Goal: Feedback & Contribution: Submit feedback/report problem

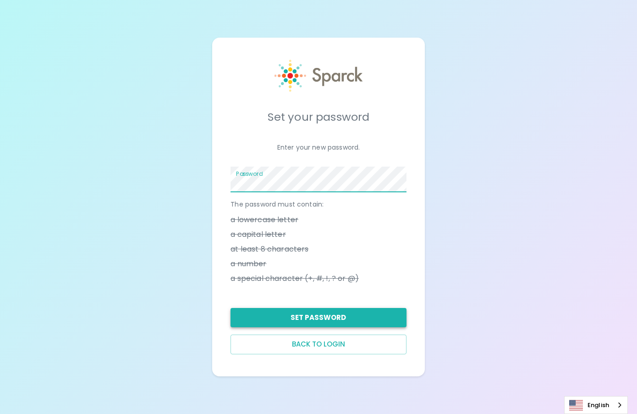
click at [339, 322] on button "Set Password" at bounding box center [319, 317] width 176 height 19
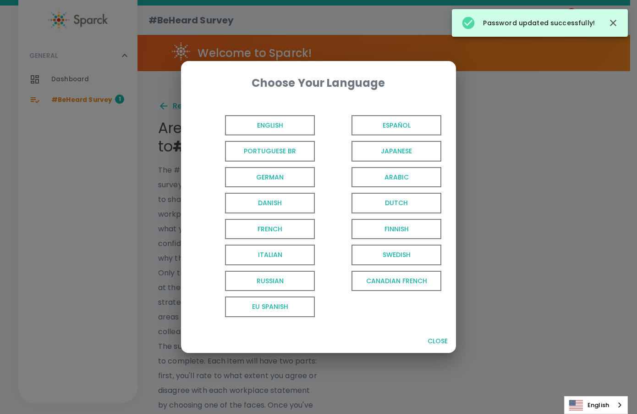
click at [279, 118] on span "English" at bounding box center [270, 125] width 90 height 21
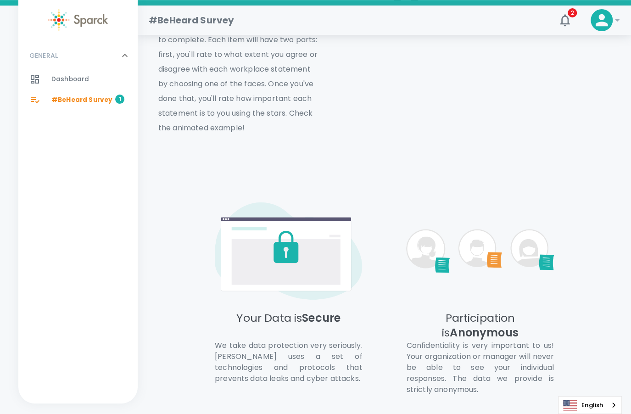
scroll to position [92, 0]
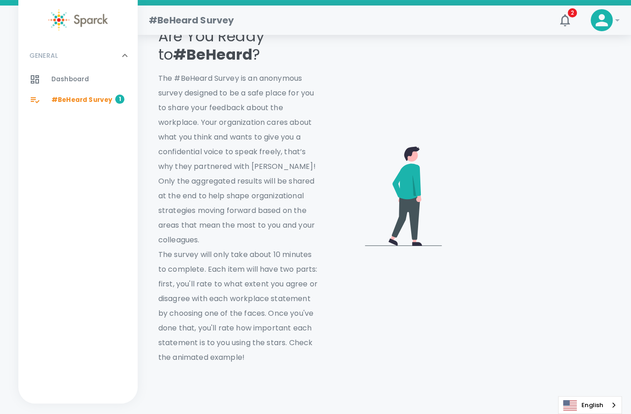
click at [511, 154] on video at bounding box center [529, 194] width 161 height 81
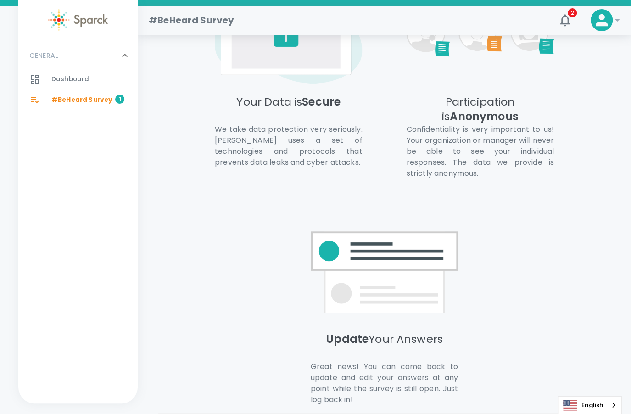
scroll to position [606, 0]
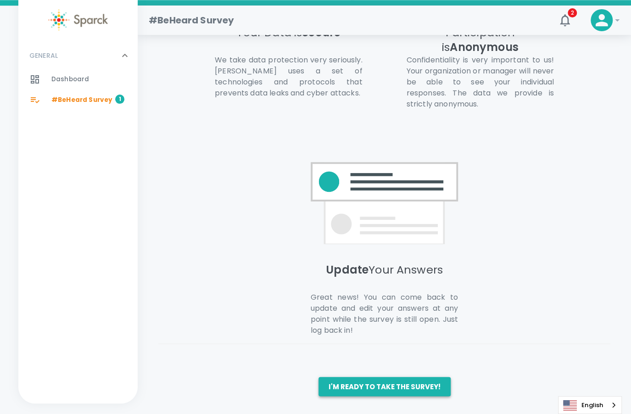
click at [393, 387] on button "I'm ready to take the survey!" at bounding box center [384, 386] width 132 height 19
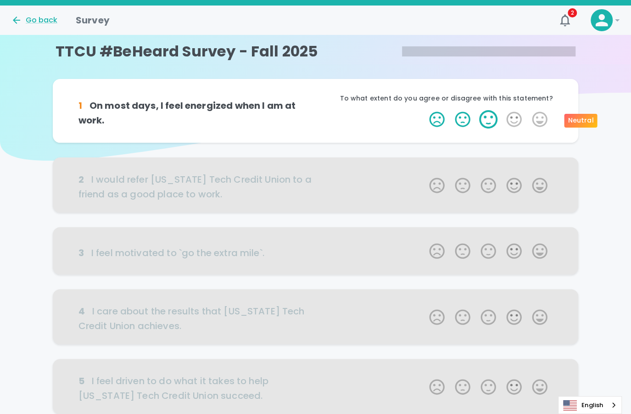
click at [493, 117] on label "3 Stars" at bounding box center [488, 119] width 26 height 18
click at [424, 110] on input "3 Stars" at bounding box center [423, 110] width 0 height 0
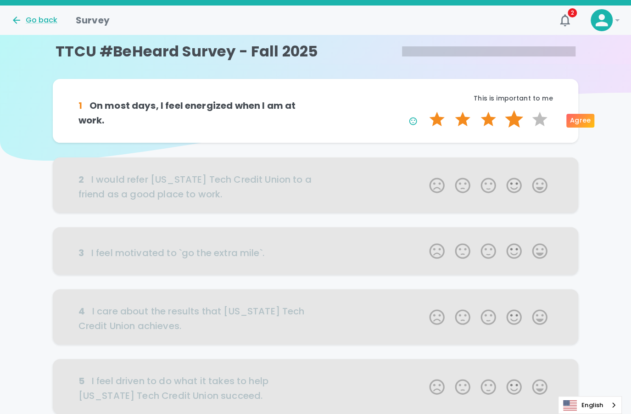
click at [514, 120] on label "4 Stars" at bounding box center [514, 119] width 26 height 18
click at [424, 110] on input "4 Stars" at bounding box center [423, 110] width 0 height 0
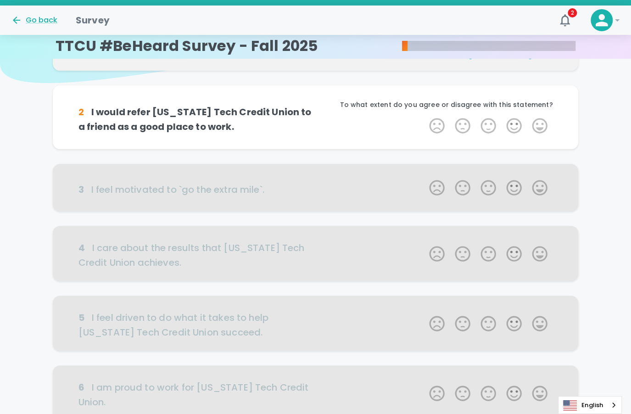
scroll to position [81, 0]
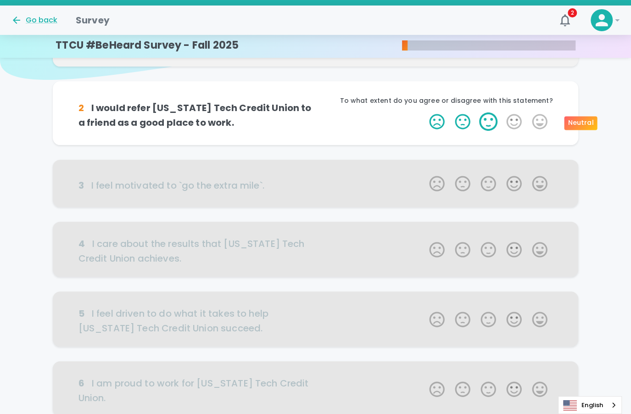
click at [491, 123] on label "3 Stars" at bounding box center [488, 121] width 26 height 18
click at [424, 112] on input "3 Stars" at bounding box center [423, 112] width 0 height 0
click at [484, 127] on label "3 Stars" at bounding box center [488, 121] width 26 height 18
click at [424, 112] on input "3 Stars" at bounding box center [423, 112] width 0 height 0
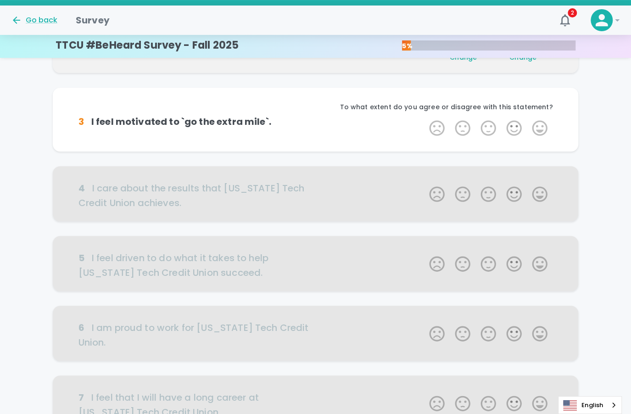
scroll to position [161, 0]
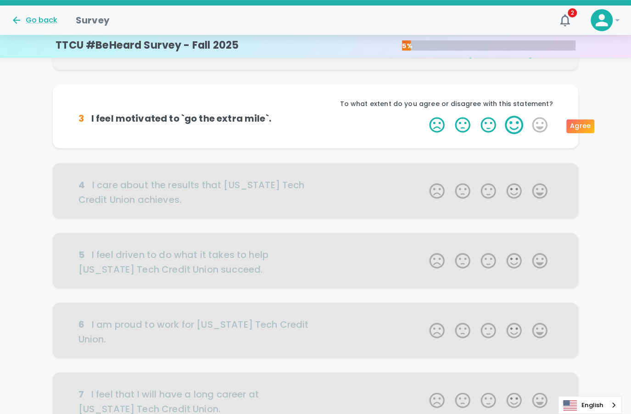
click at [514, 127] on label "4 Stars" at bounding box center [514, 125] width 26 height 18
click at [424, 116] on input "4 Stars" at bounding box center [423, 115] width 0 height 0
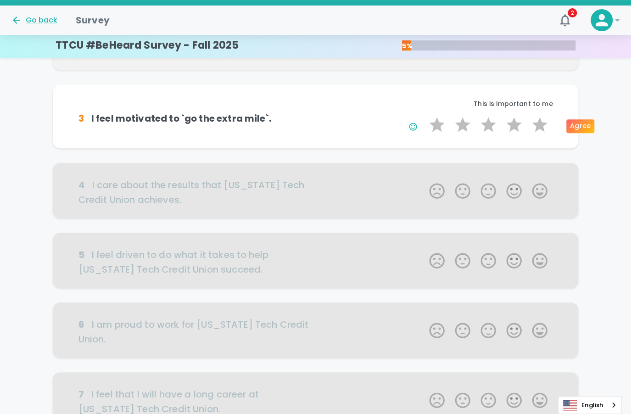
click at [514, 127] on label "4 Stars" at bounding box center [514, 125] width 26 height 18
click at [424, 116] on input "4 Stars" at bounding box center [423, 115] width 0 height 0
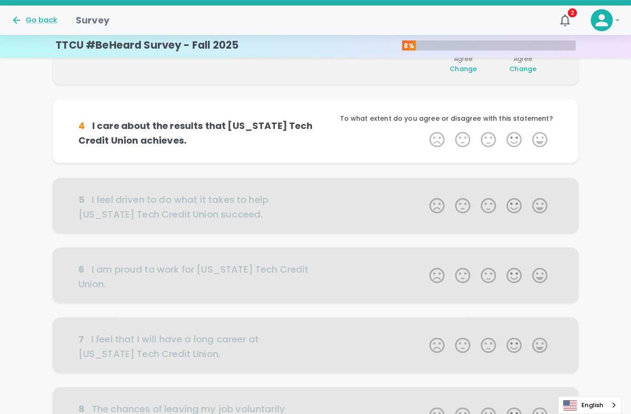
scroll to position [242, 0]
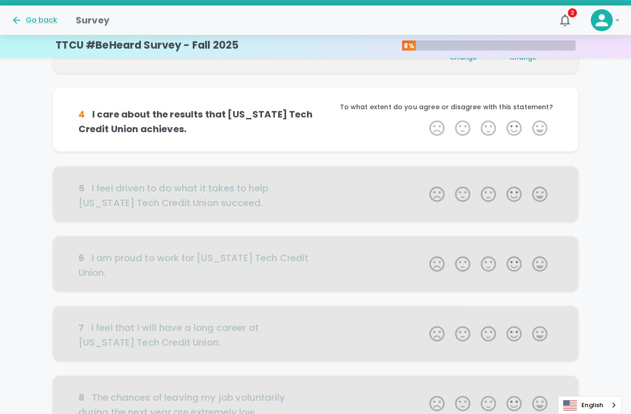
click at [514, 127] on label "4 Stars" at bounding box center [514, 128] width 26 height 18
click at [424, 119] on input "4 Stars" at bounding box center [423, 118] width 0 height 0
click at [513, 130] on label "4 Stars" at bounding box center [514, 128] width 26 height 18
click at [424, 119] on input "4 Stars" at bounding box center [423, 118] width 0 height 0
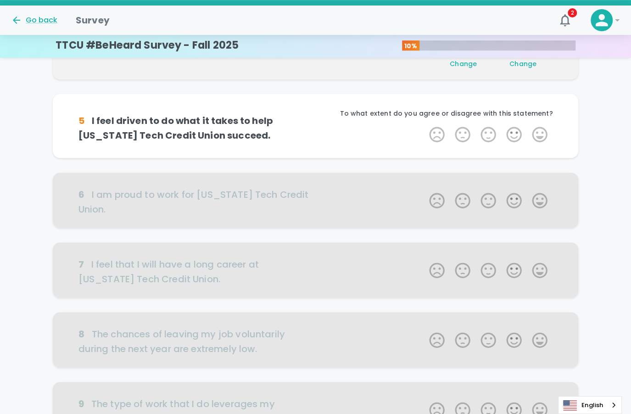
scroll to position [323, 0]
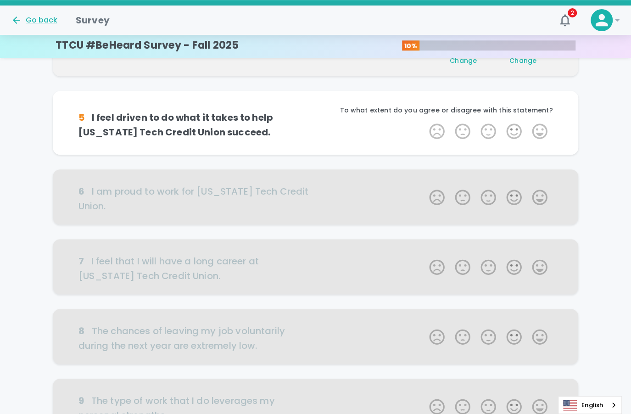
click at [513, 130] on label "4 Stars" at bounding box center [514, 131] width 26 height 18
click at [424, 122] on input "4 Stars" at bounding box center [423, 122] width 0 height 0
click at [513, 130] on label "4 Stars" at bounding box center [514, 131] width 26 height 18
click at [424, 122] on input "4 Stars" at bounding box center [423, 122] width 0 height 0
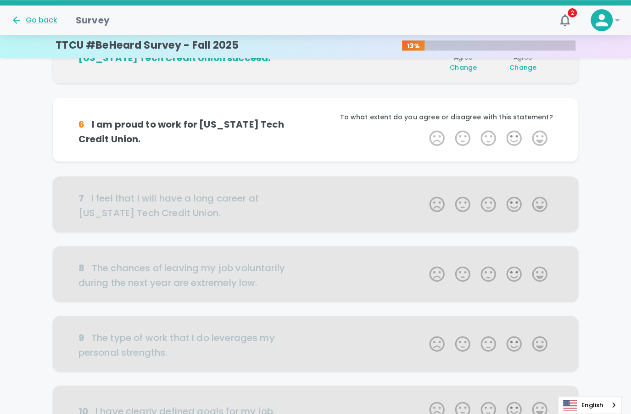
scroll to position [404, 0]
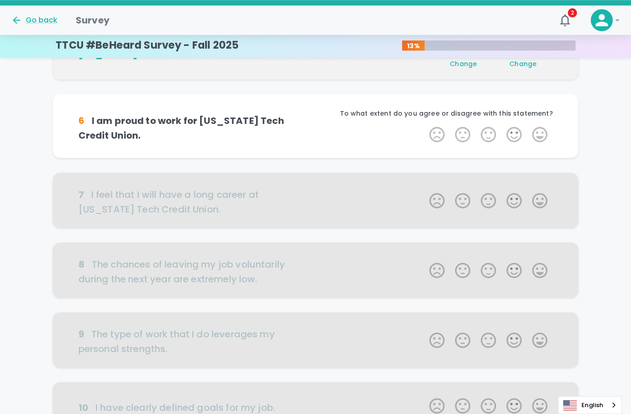
click at [513, 130] on label "4 Stars" at bounding box center [514, 134] width 26 height 18
click at [424, 125] on input "4 Stars" at bounding box center [423, 125] width 0 height 0
click at [513, 130] on label "4 Stars" at bounding box center [514, 134] width 26 height 18
click at [424, 125] on input "4 Stars" at bounding box center [423, 125] width 0 height 0
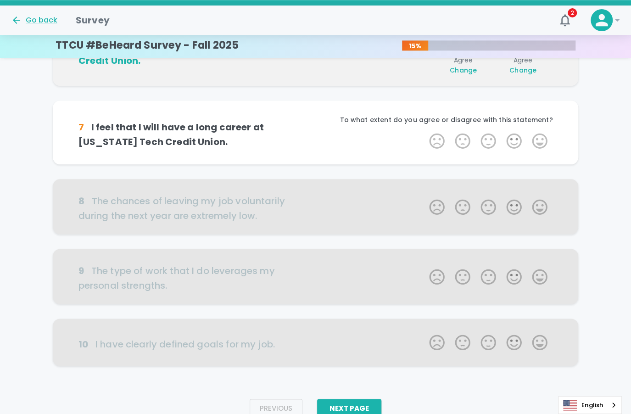
scroll to position [484, 0]
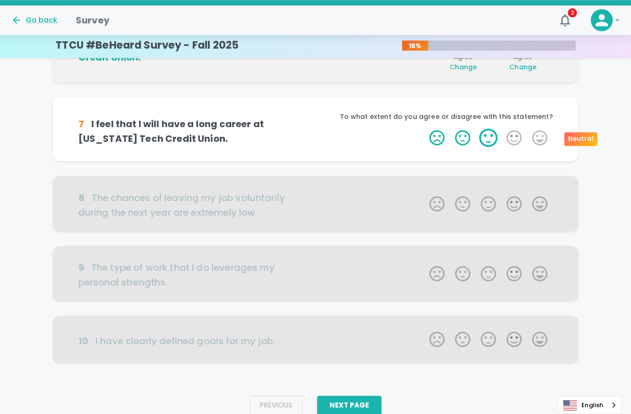
click at [491, 137] on label "3 Stars" at bounding box center [488, 137] width 26 height 18
click at [424, 128] on input "3 Stars" at bounding box center [423, 128] width 0 height 0
click at [491, 137] on label "3 Stars" at bounding box center [488, 137] width 26 height 18
click at [424, 128] on input "3 Stars" at bounding box center [423, 128] width 0 height 0
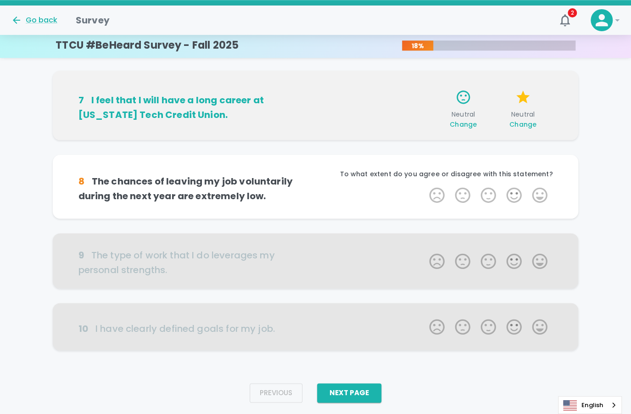
scroll to position [522, 0]
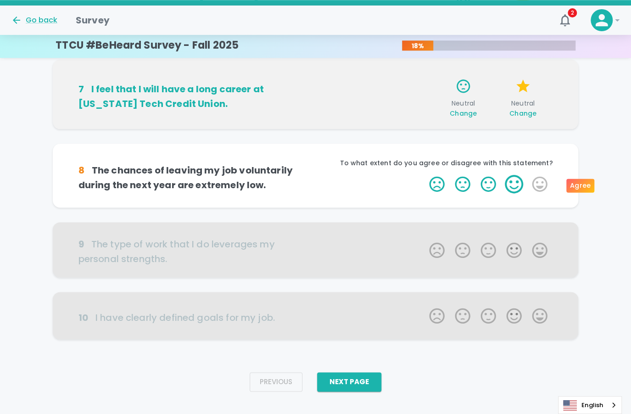
click at [517, 185] on label "4 Stars" at bounding box center [514, 184] width 26 height 18
click at [424, 175] on input "4 Stars" at bounding box center [423, 174] width 0 height 0
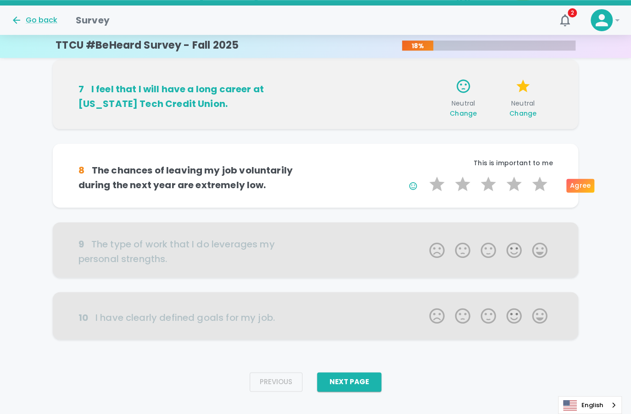
click at [517, 185] on label "4 Stars" at bounding box center [514, 184] width 26 height 18
click at [424, 175] on input "4 Stars" at bounding box center [423, 174] width 0 height 0
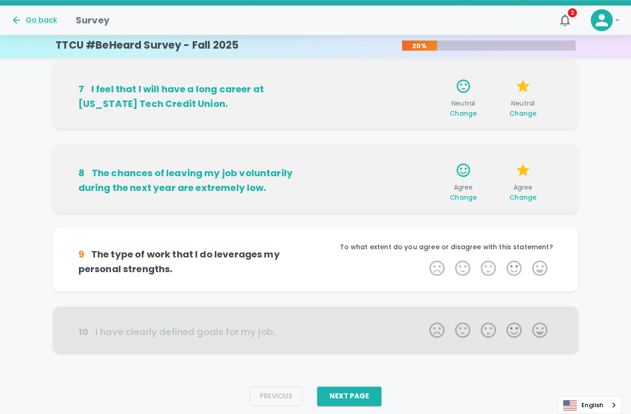
scroll to position [536, 0]
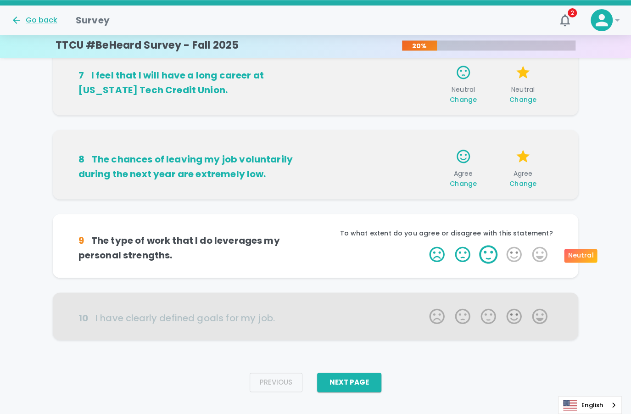
click at [489, 251] on label "3 Stars" at bounding box center [488, 254] width 26 height 18
click at [424, 245] on input "3 Stars" at bounding box center [423, 244] width 0 height 0
click at [489, 251] on label "3 Stars" at bounding box center [488, 254] width 26 height 18
click at [424, 245] on input "3 Stars" at bounding box center [423, 244] width 0 height 0
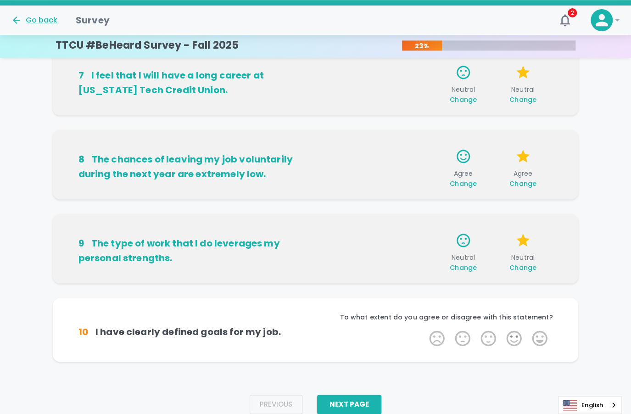
scroll to position [550, 0]
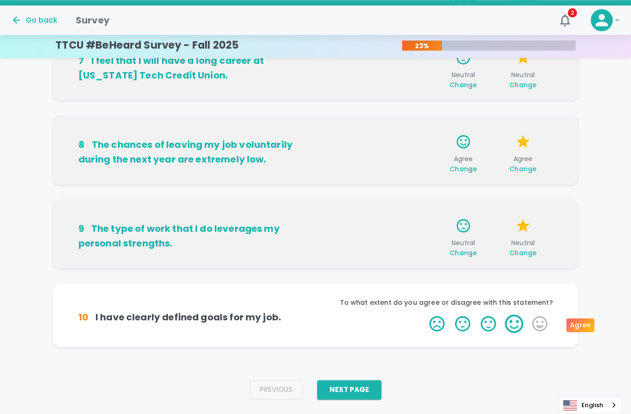
click at [511, 328] on label "4 Stars" at bounding box center [514, 323] width 26 height 18
click at [424, 314] on input "4 Stars" at bounding box center [423, 314] width 0 height 0
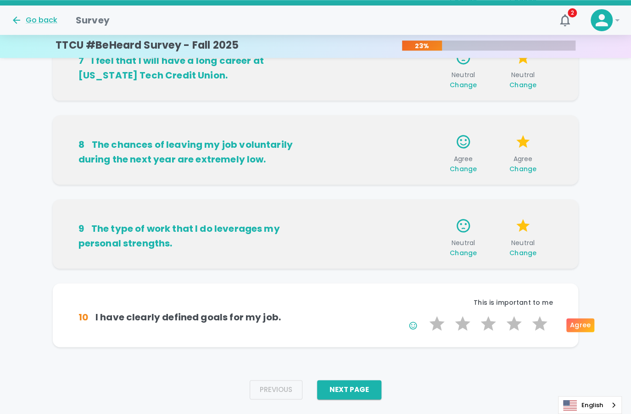
click at [511, 328] on label "4 Stars" at bounding box center [514, 323] width 26 height 18
click at [424, 314] on input "4 Stars" at bounding box center [423, 314] width 0 height 0
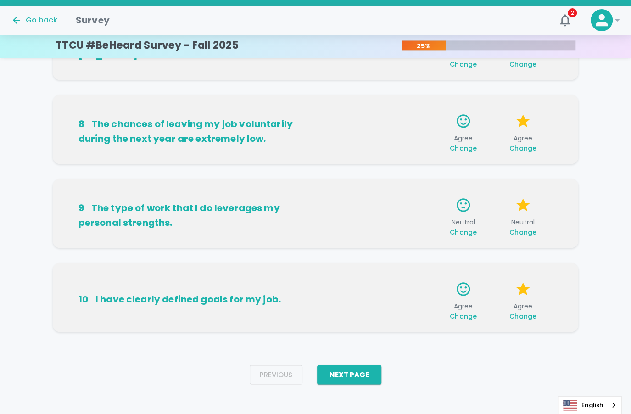
scroll to position [572, 0]
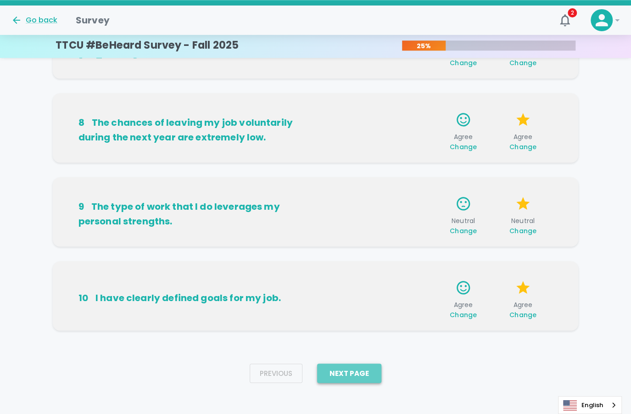
click at [361, 370] on button "Next Page" at bounding box center [349, 372] width 64 height 19
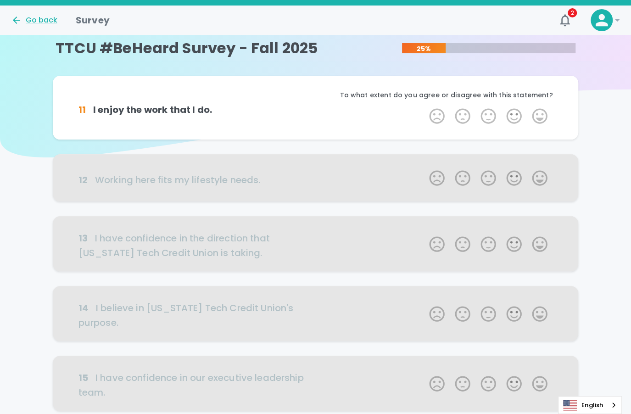
scroll to position [0, 0]
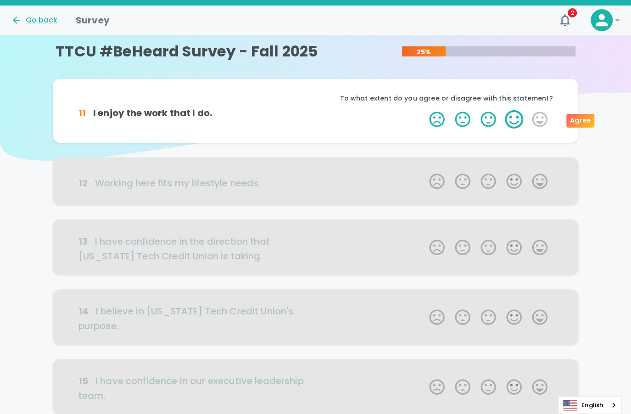
click at [517, 118] on label "4 Stars" at bounding box center [514, 119] width 26 height 18
click at [424, 110] on input "4 Stars" at bounding box center [423, 110] width 0 height 0
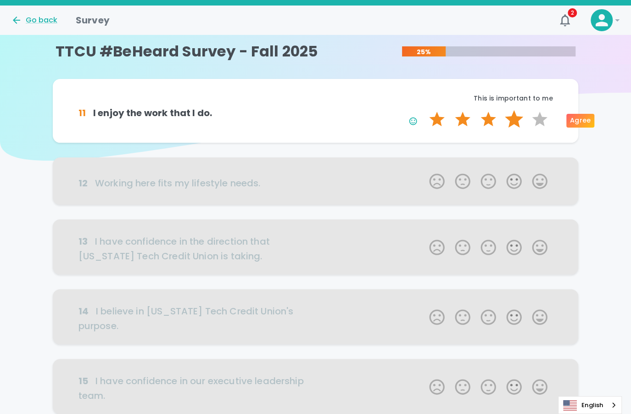
click at [509, 118] on label "4 Stars" at bounding box center [514, 119] width 26 height 18
click at [424, 110] on input "4 Stars" at bounding box center [423, 110] width 0 height 0
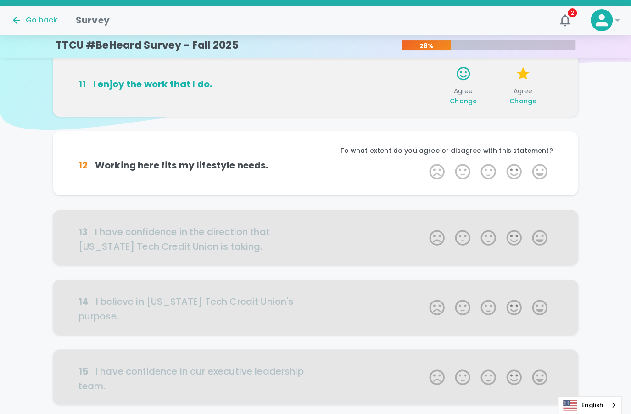
scroll to position [81, 0]
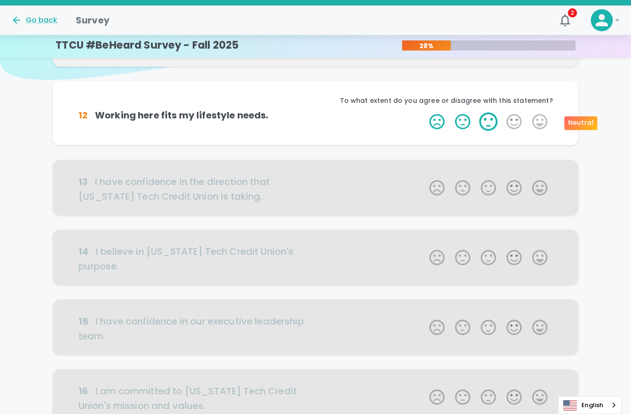
click at [483, 123] on label "3 Stars" at bounding box center [488, 121] width 26 height 18
click at [424, 112] on input "3 Stars" at bounding box center [423, 112] width 0 height 0
click at [483, 123] on label "3 Stars" at bounding box center [488, 121] width 26 height 18
click at [424, 112] on input "3 Stars" at bounding box center [423, 112] width 0 height 0
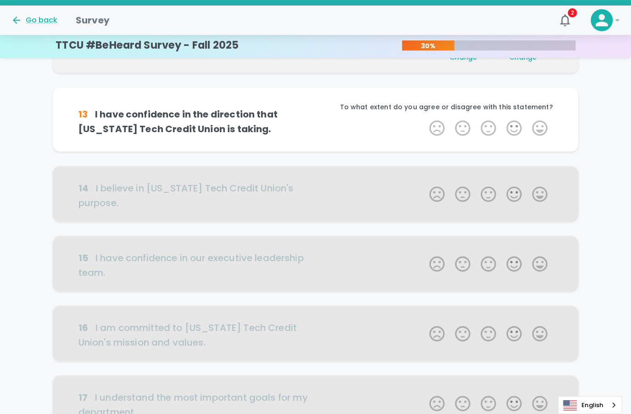
scroll to position [161, 0]
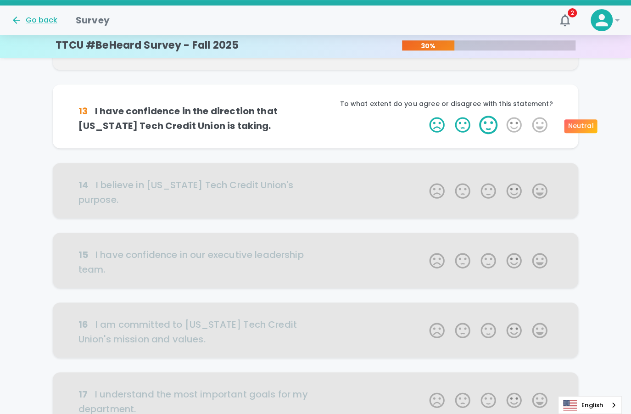
click at [487, 125] on label "3 Stars" at bounding box center [488, 125] width 26 height 18
click at [424, 116] on input "3 Stars" at bounding box center [423, 115] width 0 height 0
click at [487, 125] on label "3 Stars" at bounding box center [488, 125] width 26 height 18
click at [424, 116] on input "3 Stars" at bounding box center [423, 115] width 0 height 0
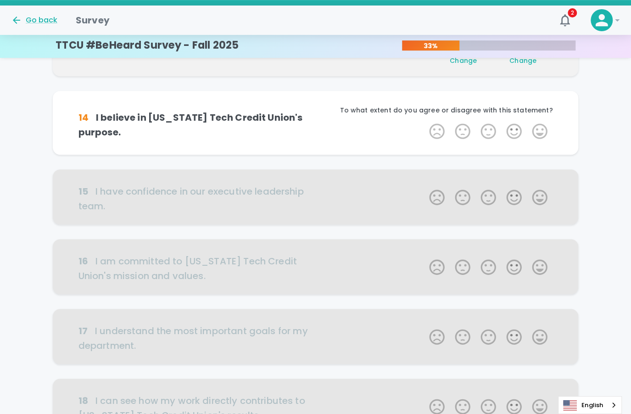
scroll to position [242, 0]
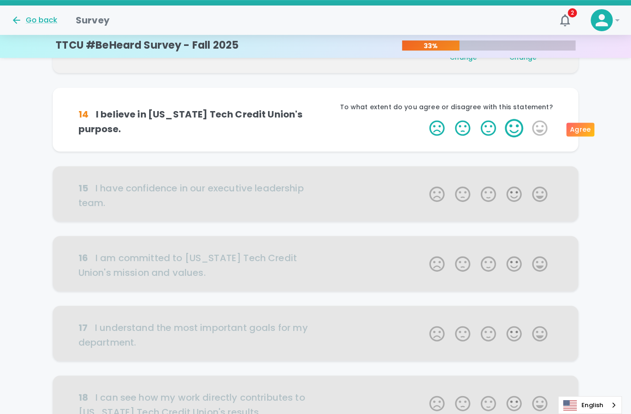
click at [514, 127] on label "4 Stars" at bounding box center [514, 128] width 26 height 18
click at [424, 119] on input "4 Stars" at bounding box center [423, 118] width 0 height 0
click at [514, 127] on label "4 Stars" at bounding box center [514, 128] width 26 height 18
click at [424, 119] on input "4 Stars" at bounding box center [423, 118] width 0 height 0
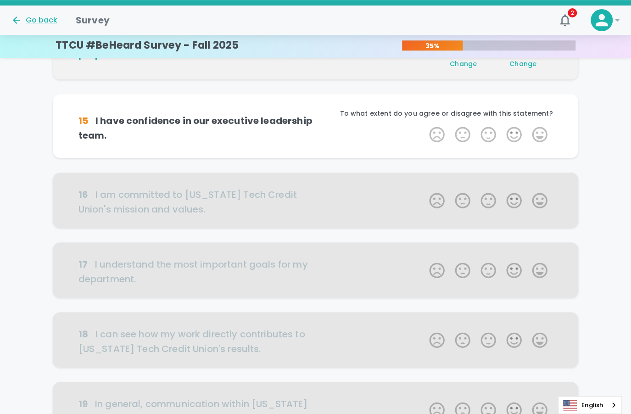
scroll to position [323, 0]
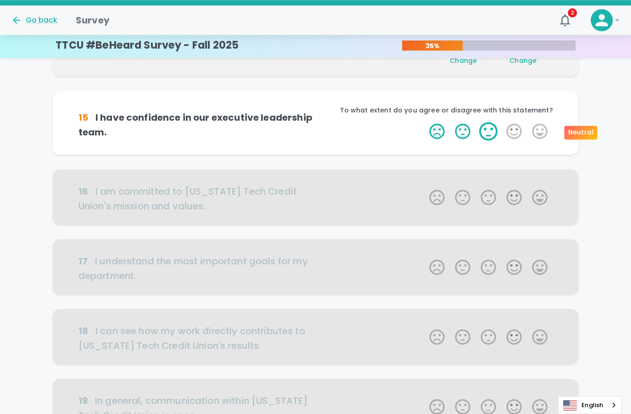
click at [486, 132] on label "3 Stars" at bounding box center [488, 131] width 26 height 18
click at [424, 122] on input "3 Stars" at bounding box center [423, 122] width 0 height 0
click at [486, 132] on label "3 Stars" at bounding box center [488, 131] width 26 height 18
click at [424, 122] on input "3 Stars" at bounding box center [423, 122] width 0 height 0
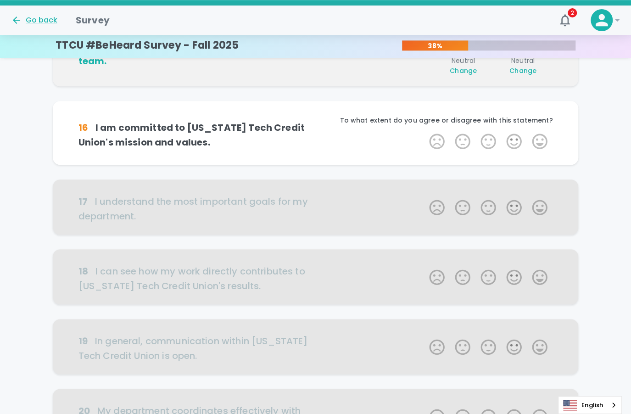
scroll to position [404, 0]
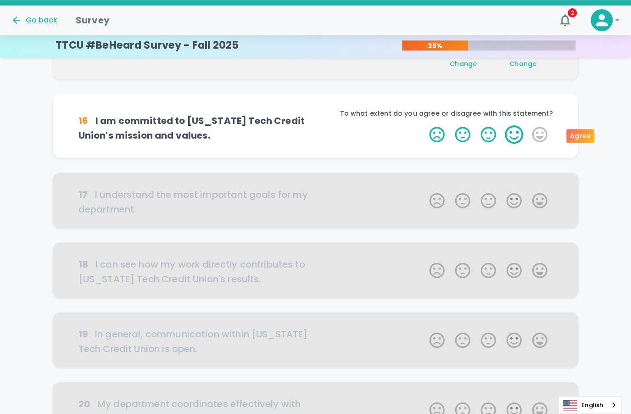
click at [517, 134] on label "4 Stars" at bounding box center [514, 134] width 26 height 18
click at [424, 125] on input "4 Stars" at bounding box center [423, 125] width 0 height 0
click at [517, 134] on label "4 Stars" at bounding box center [514, 134] width 26 height 18
click at [424, 125] on input "4 Stars" at bounding box center [423, 125] width 0 height 0
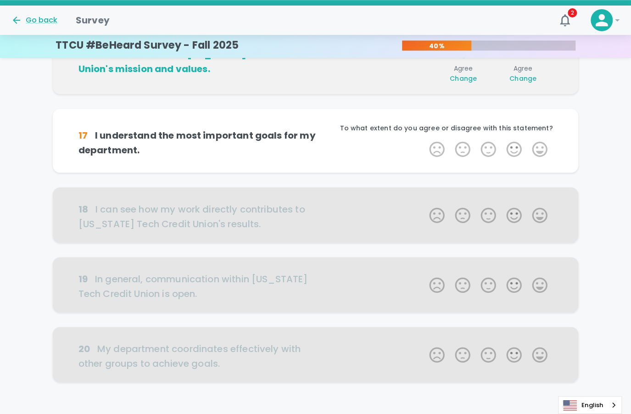
scroll to position [484, 0]
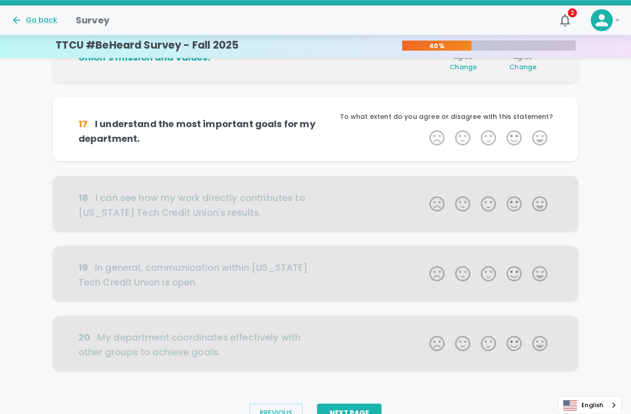
click at [517, 134] on label "4 Stars" at bounding box center [514, 137] width 26 height 18
click at [424, 128] on input "4 Stars" at bounding box center [423, 128] width 0 height 0
click at [517, 134] on label "4 Stars" at bounding box center [514, 137] width 26 height 18
click at [424, 128] on input "4 Stars" at bounding box center [423, 128] width 0 height 0
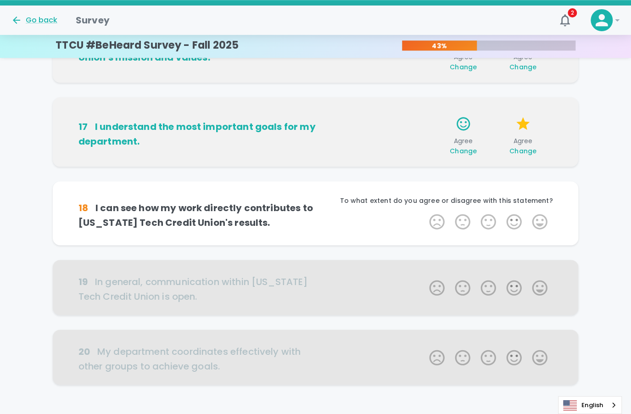
scroll to position [530, 0]
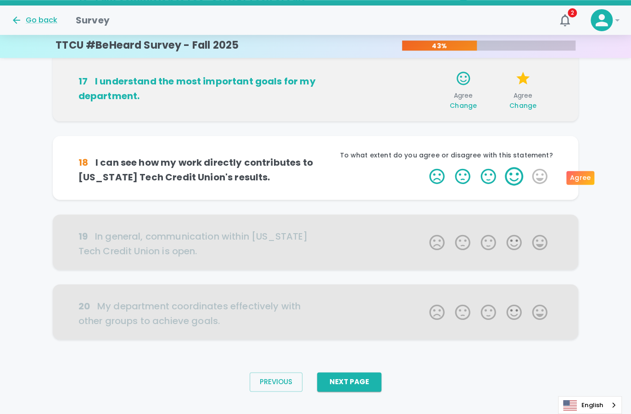
click at [512, 177] on label "4 Stars" at bounding box center [514, 176] width 26 height 18
click at [424, 167] on input "4 Stars" at bounding box center [423, 166] width 0 height 0
click at [512, 177] on label "4 Stars" at bounding box center [514, 176] width 26 height 18
click at [424, 167] on input "4 Stars" at bounding box center [423, 166] width 0 height 0
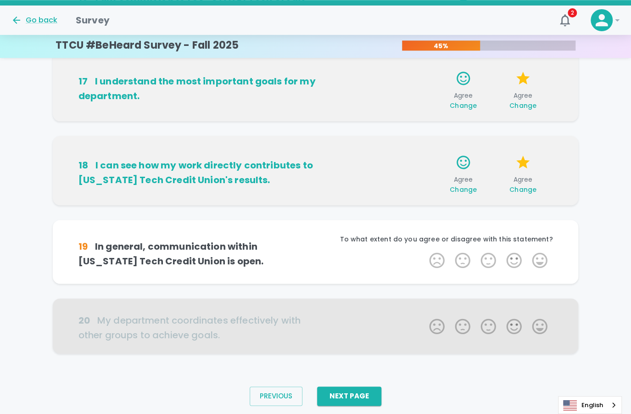
scroll to position [544, 0]
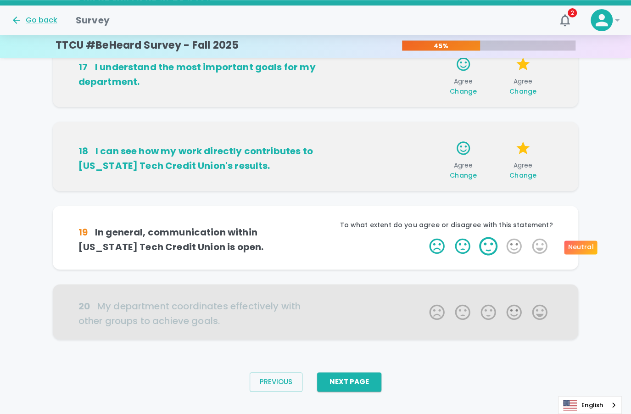
click at [489, 248] on label "3 Stars" at bounding box center [488, 246] width 26 height 18
click at [424, 237] on input "3 Stars" at bounding box center [423, 236] width 0 height 0
click at [489, 248] on label "3 Stars" at bounding box center [488, 246] width 26 height 18
click at [424, 237] on input "3 Stars" at bounding box center [423, 236] width 0 height 0
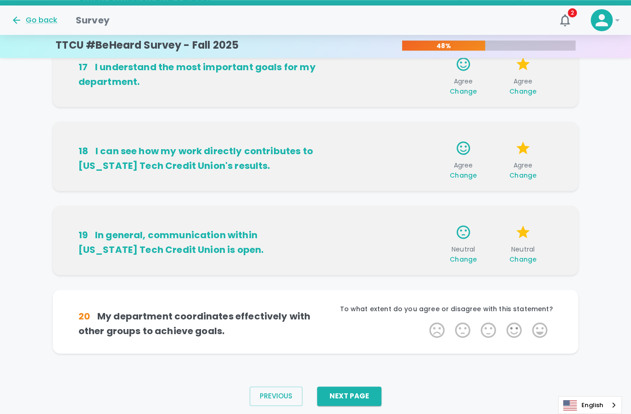
scroll to position [558, 0]
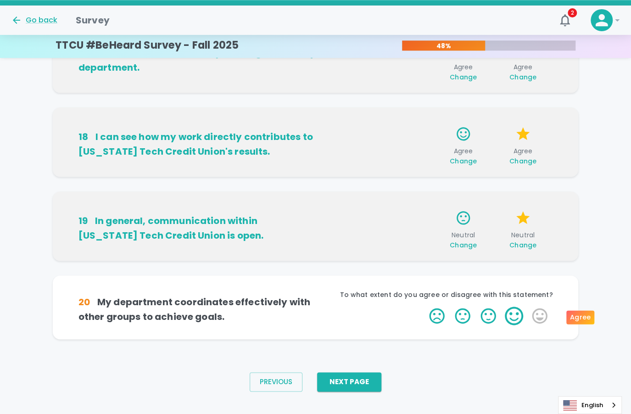
click at [513, 320] on label "4 Stars" at bounding box center [514, 315] width 26 height 18
click at [424, 306] on input "4 Stars" at bounding box center [423, 306] width 0 height 0
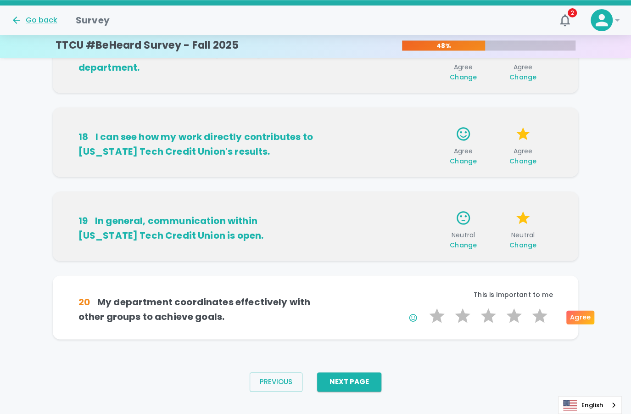
click at [513, 320] on label "4 Stars" at bounding box center [514, 315] width 26 height 18
click at [424, 306] on input "4 Stars" at bounding box center [423, 306] width 0 height 0
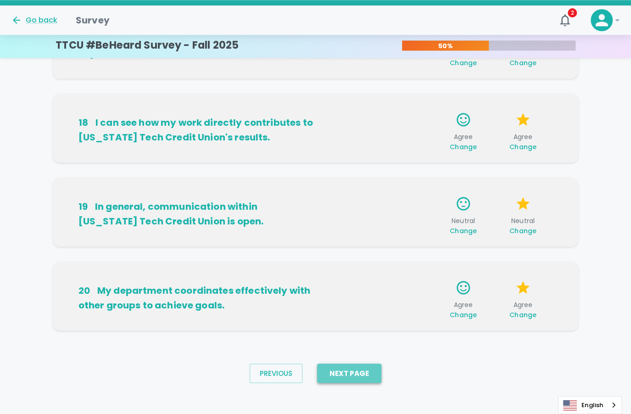
click at [343, 373] on button "Next Page" at bounding box center [349, 372] width 64 height 19
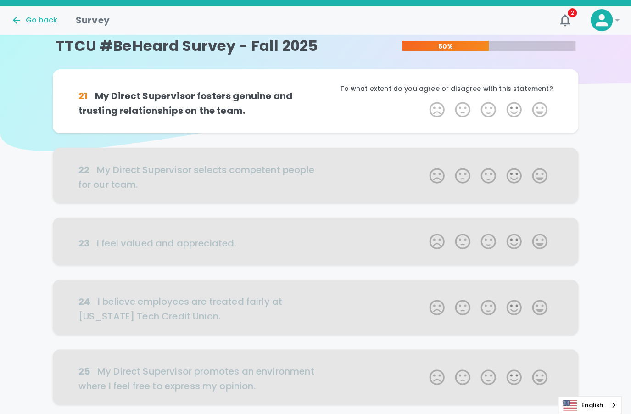
scroll to position [0, 0]
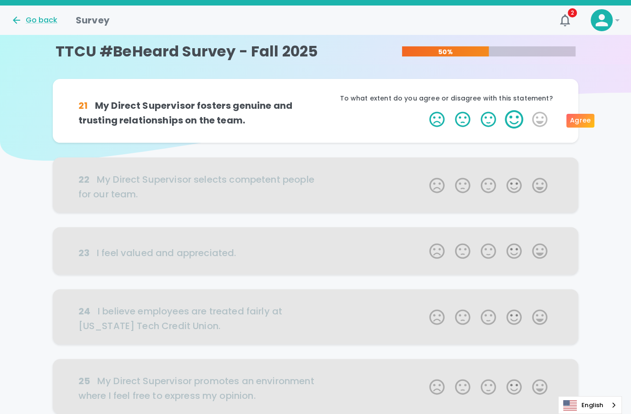
click at [506, 119] on label "4 Stars" at bounding box center [514, 119] width 26 height 18
click at [424, 110] on input "4 Stars" at bounding box center [423, 110] width 0 height 0
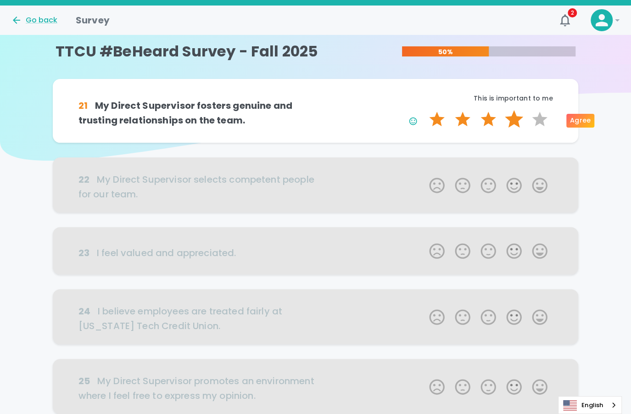
click at [511, 121] on label "4 Stars" at bounding box center [514, 119] width 26 height 18
click at [424, 110] on input "4 Stars" at bounding box center [423, 110] width 0 height 0
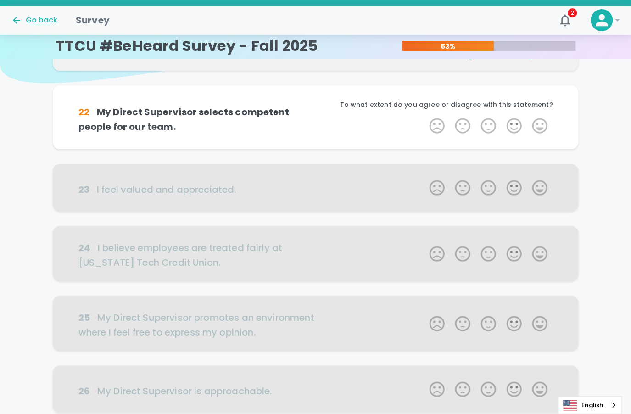
scroll to position [81, 0]
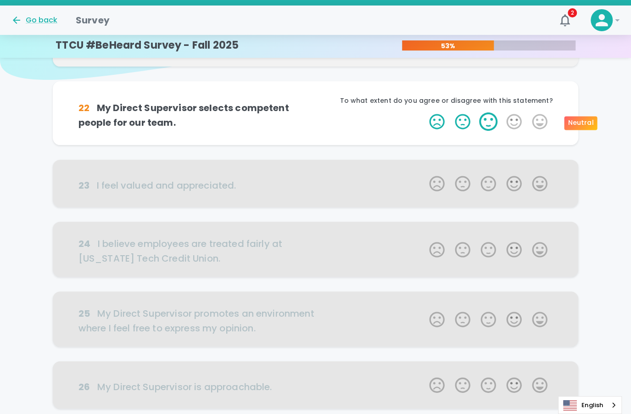
click at [488, 119] on label "3 Stars" at bounding box center [488, 121] width 26 height 18
click at [424, 112] on input "3 Stars" at bounding box center [423, 112] width 0 height 0
click at [488, 119] on label "3 Stars" at bounding box center [488, 121] width 26 height 18
click at [424, 112] on input "3 Stars" at bounding box center [423, 112] width 0 height 0
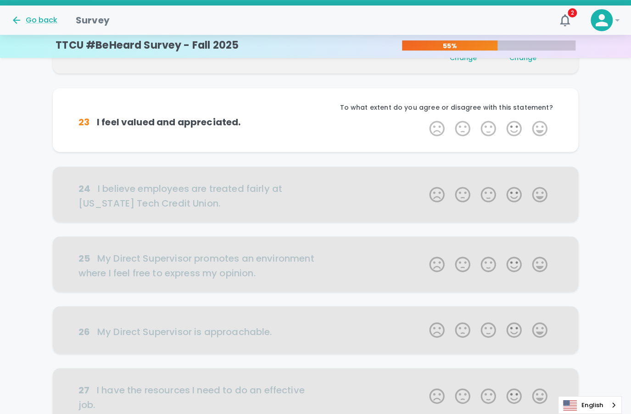
scroll to position [161, 0]
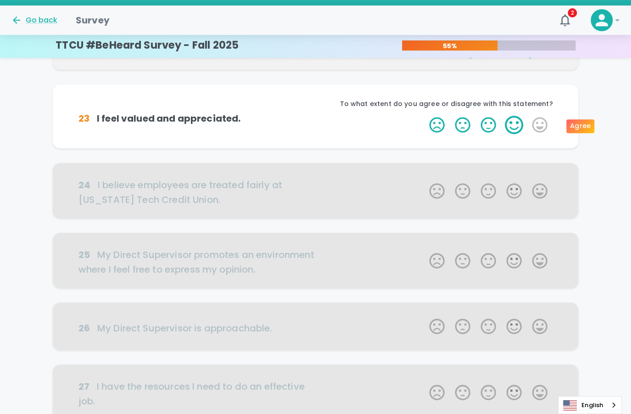
click at [510, 130] on label "4 Stars" at bounding box center [514, 125] width 26 height 18
click at [424, 116] on input "4 Stars" at bounding box center [423, 115] width 0 height 0
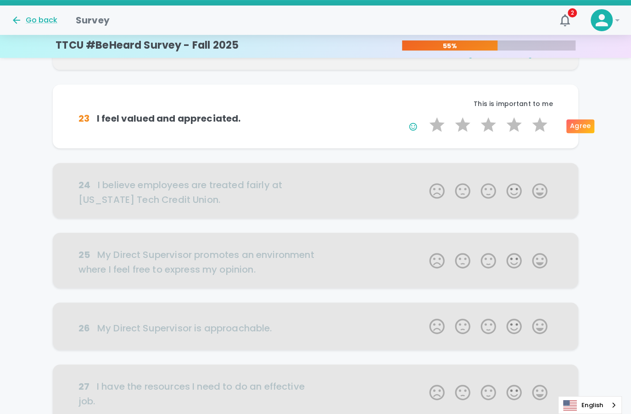
click at [510, 130] on label "4 Stars" at bounding box center [514, 125] width 26 height 18
click at [424, 116] on input "4 Stars" at bounding box center [423, 115] width 0 height 0
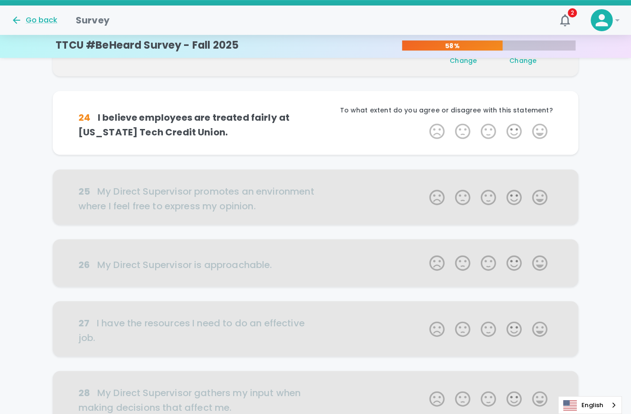
scroll to position [242, 0]
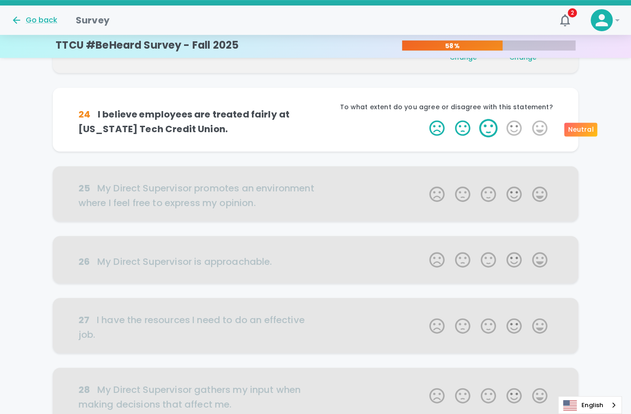
click at [491, 133] on label "3 Stars" at bounding box center [488, 128] width 26 height 18
click at [424, 119] on input "3 Stars" at bounding box center [423, 118] width 0 height 0
click at [491, 133] on label "3 Stars" at bounding box center [488, 128] width 26 height 18
click at [424, 119] on input "3 Stars" at bounding box center [423, 118] width 0 height 0
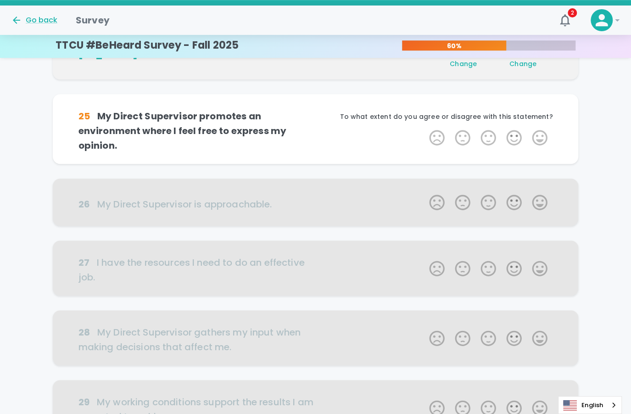
scroll to position [323, 0]
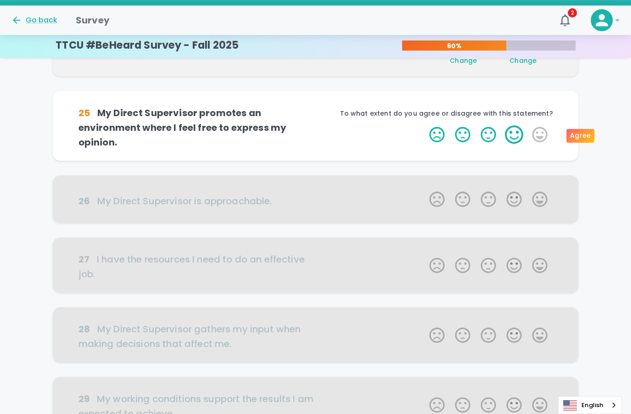
click at [516, 135] on label "4 Stars" at bounding box center [514, 134] width 26 height 18
click at [424, 125] on input "4 Stars" at bounding box center [423, 125] width 0 height 0
click at [516, 135] on label "4 Stars" at bounding box center [514, 134] width 26 height 18
click at [424, 125] on input "4 Stars" at bounding box center [423, 125] width 0 height 0
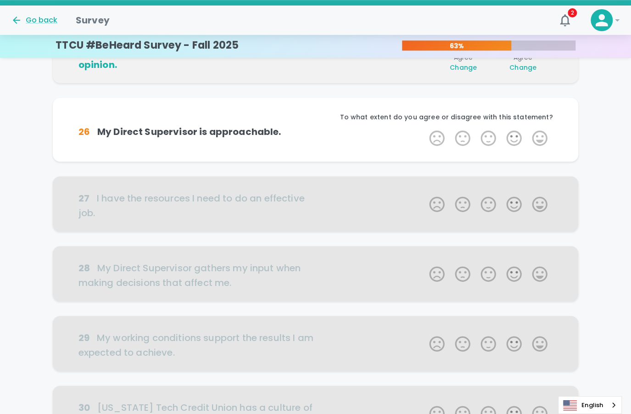
scroll to position [404, 0]
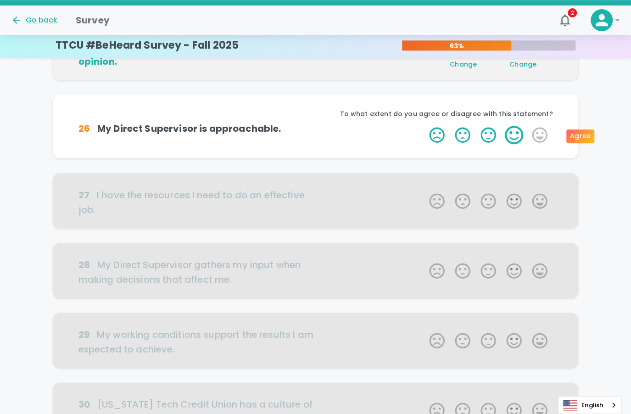
click at [518, 135] on label "4 Stars" at bounding box center [514, 135] width 26 height 18
click at [424, 126] on input "4 Stars" at bounding box center [423, 125] width 0 height 0
click at [518, 135] on label "4 Stars" at bounding box center [514, 135] width 26 height 18
click at [424, 126] on input "4 Stars" at bounding box center [423, 125] width 0 height 0
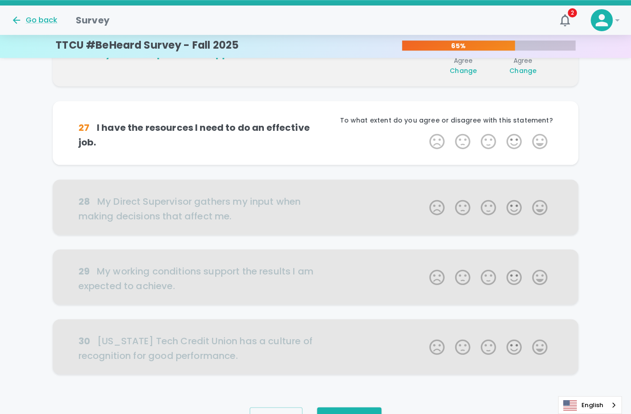
scroll to position [484, 0]
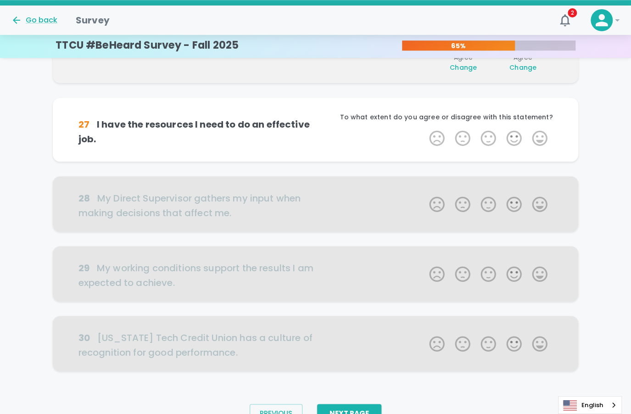
click at [518, 135] on label "4 Stars" at bounding box center [514, 138] width 26 height 18
click at [424, 129] on input "4 Stars" at bounding box center [423, 128] width 0 height 0
click at [518, 135] on label "4 Stars" at bounding box center [514, 138] width 26 height 18
click at [424, 129] on input "4 Stars" at bounding box center [423, 128] width 0 height 0
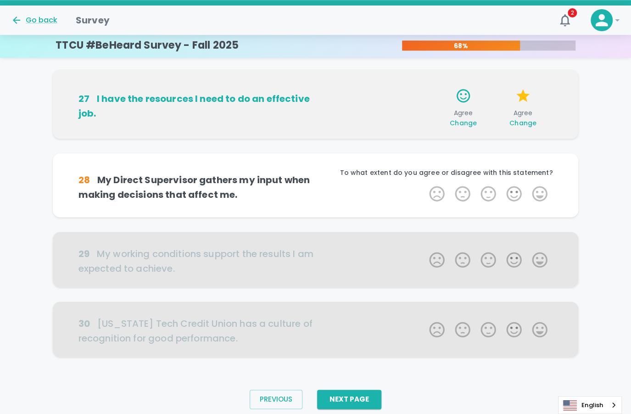
scroll to position [530, 0]
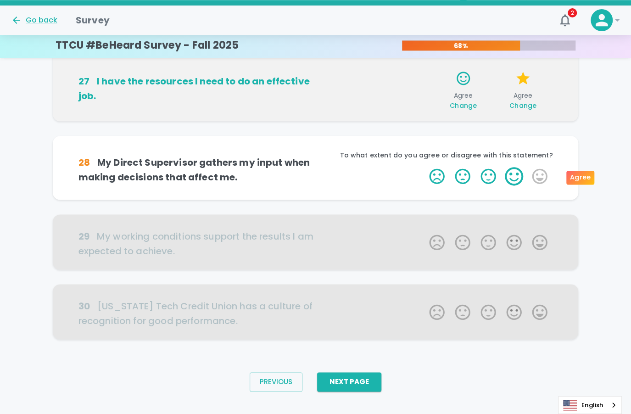
click at [513, 180] on label "4 Stars" at bounding box center [514, 176] width 26 height 18
click at [424, 167] on input "4 Stars" at bounding box center [423, 166] width 0 height 0
click at [513, 180] on label "4 Stars" at bounding box center [514, 176] width 26 height 18
click at [424, 167] on input "4 Stars" at bounding box center [423, 166] width 0 height 0
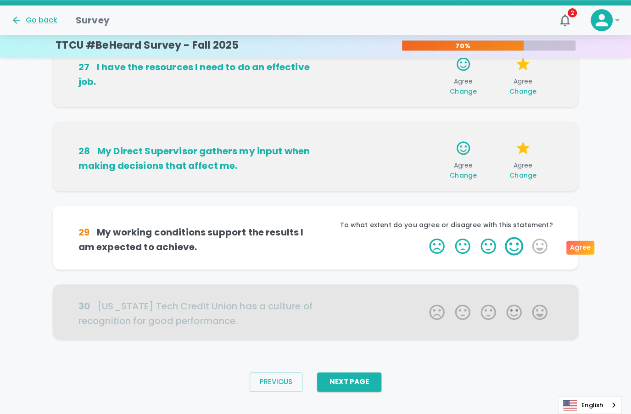
click at [512, 249] on label "4 Stars" at bounding box center [514, 246] width 26 height 18
click at [424, 237] on input "4 Stars" at bounding box center [423, 236] width 0 height 0
click at [512, 249] on label "4 Stars" at bounding box center [514, 246] width 26 height 18
click at [424, 237] on input "4 Stars" at bounding box center [423, 236] width 0 height 0
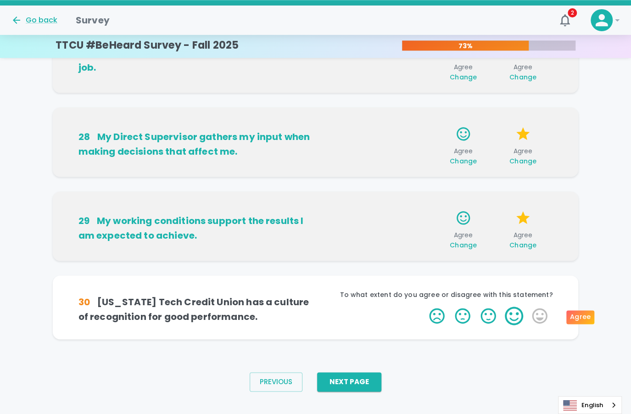
click at [515, 316] on label "4 Stars" at bounding box center [514, 315] width 26 height 18
click at [424, 306] on input "4 Stars" at bounding box center [423, 306] width 0 height 0
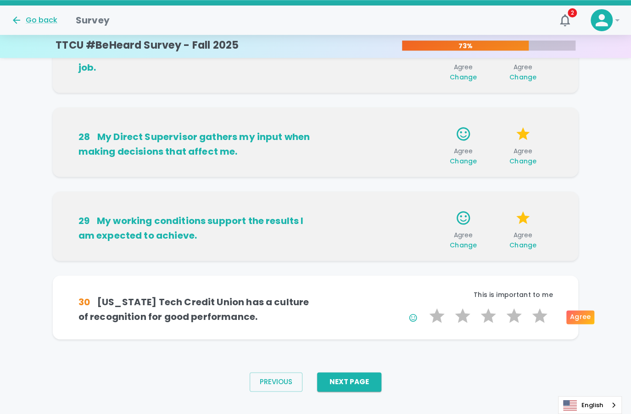
click at [515, 316] on label "4 Stars" at bounding box center [514, 315] width 26 height 18
click at [424, 306] on input "4 Stars" at bounding box center [423, 306] width 0 height 0
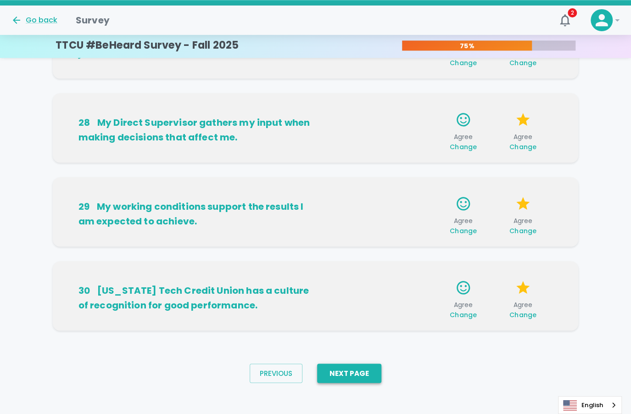
click at [359, 374] on button "Next Page" at bounding box center [349, 372] width 64 height 19
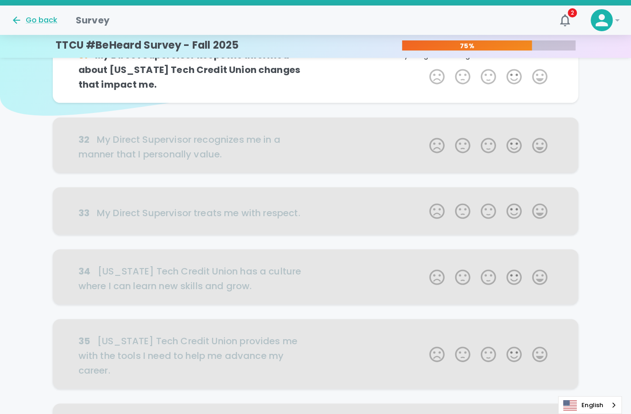
scroll to position [0, 0]
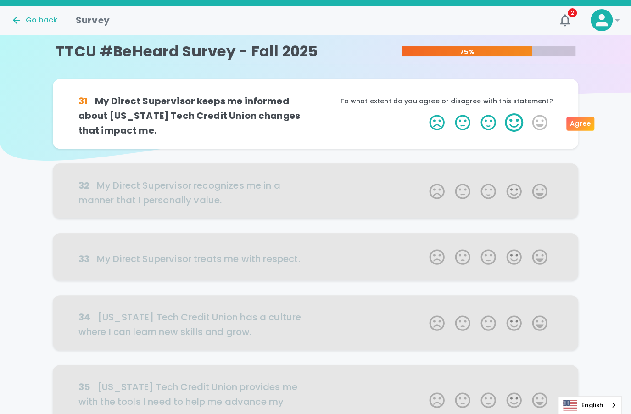
click at [515, 128] on label "4 Stars" at bounding box center [514, 122] width 26 height 18
click at [424, 113] on input "4 Stars" at bounding box center [423, 113] width 0 height 0
click at [515, 128] on label "4 Stars" at bounding box center [514, 122] width 26 height 18
click at [424, 113] on input "4 Stars" at bounding box center [423, 113] width 0 height 0
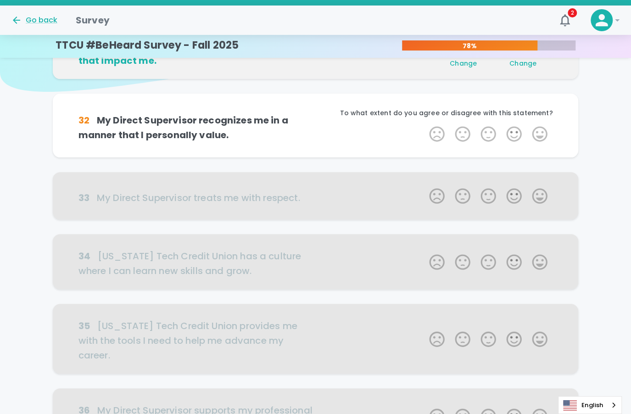
scroll to position [81, 0]
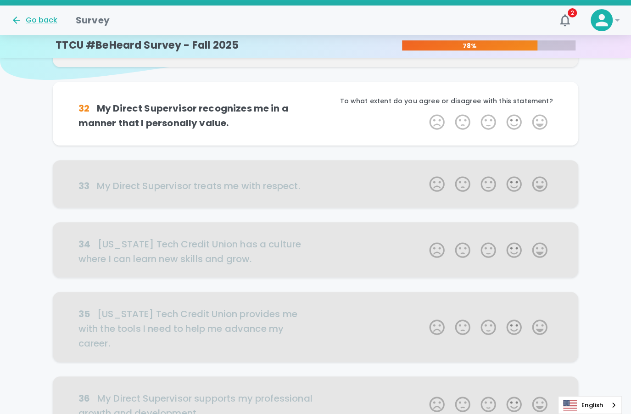
click at [515, 128] on label "4 Stars" at bounding box center [514, 122] width 26 height 18
click at [424, 113] on input "4 Stars" at bounding box center [423, 112] width 0 height 0
click at [515, 128] on label "4 Stars" at bounding box center [514, 122] width 26 height 18
click at [424, 113] on input "4 Stars" at bounding box center [423, 112] width 0 height 0
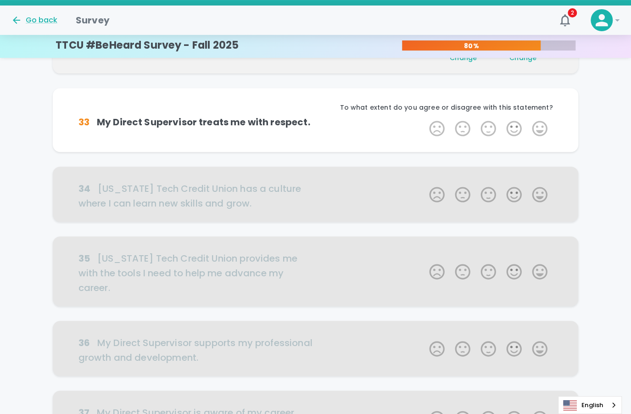
scroll to position [161, 0]
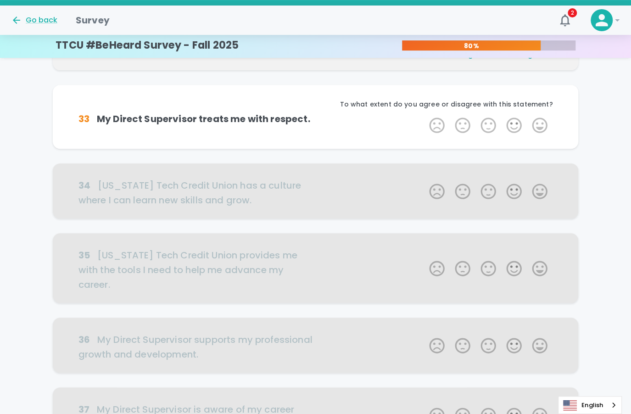
click at [515, 128] on label "4 Stars" at bounding box center [514, 125] width 26 height 18
click at [424, 116] on input "4 Stars" at bounding box center [423, 116] width 0 height 0
click at [515, 128] on label "4 Stars" at bounding box center [514, 125] width 26 height 18
click at [424, 116] on input "4 Stars" at bounding box center [423, 116] width 0 height 0
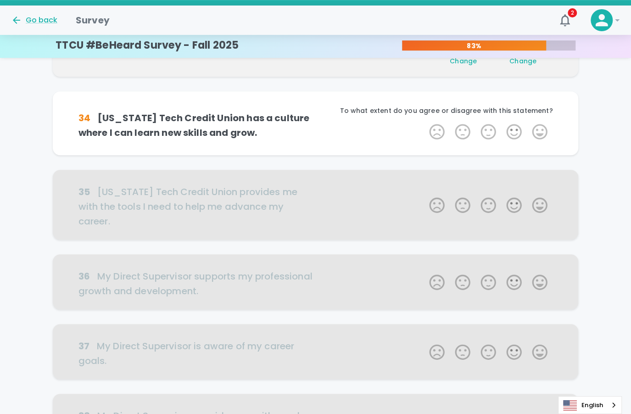
scroll to position [242, 0]
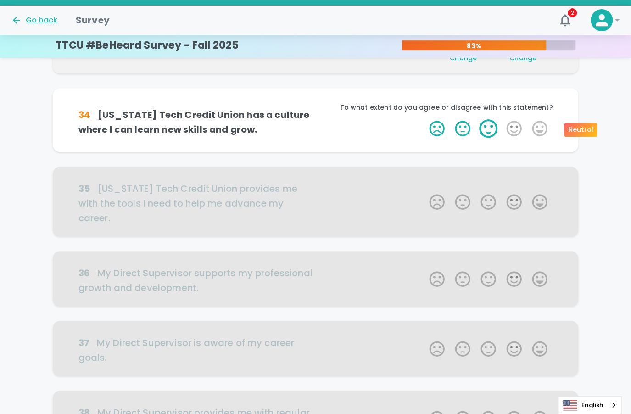
click at [490, 130] on label "3 Stars" at bounding box center [488, 128] width 26 height 18
click at [424, 119] on input "3 Stars" at bounding box center [423, 119] width 0 height 0
click at [490, 130] on label "3 Stars" at bounding box center [488, 128] width 26 height 18
click at [424, 119] on input "3 Stars" at bounding box center [423, 119] width 0 height 0
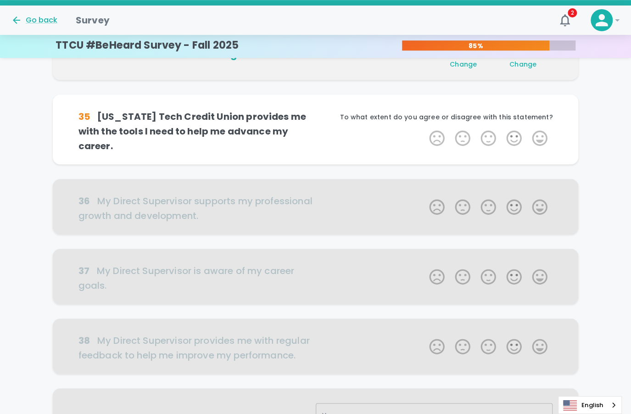
scroll to position [323, 0]
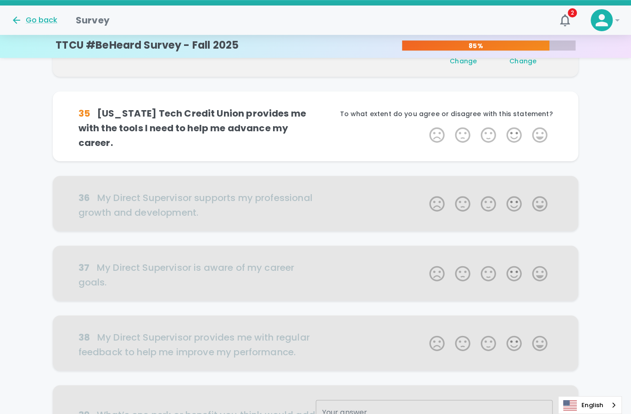
click at [490, 130] on label "3 Stars" at bounding box center [488, 135] width 26 height 18
click at [424, 126] on input "3 Stars" at bounding box center [423, 125] width 0 height 0
click at [490, 130] on label "3 Stars" at bounding box center [488, 135] width 26 height 18
click at [424, 126] on input "3 Stars" at bounding box center [423, 125] width 0 height 0
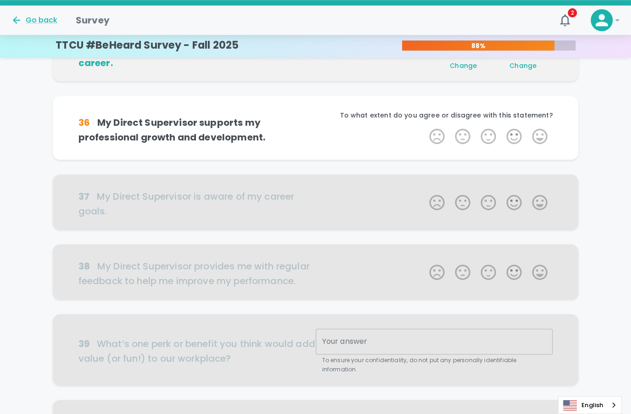
scroll to position [404, 0]
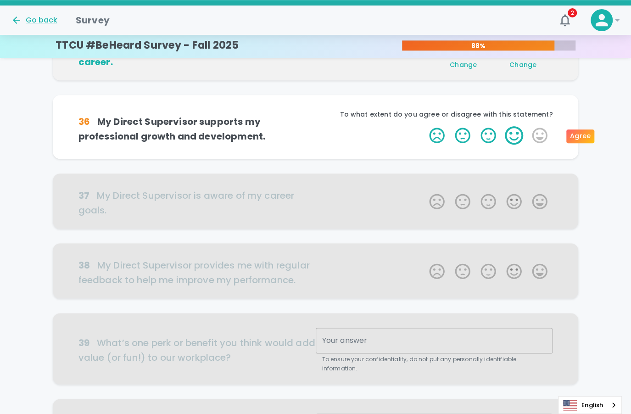
click at [515, 138] on label "4 Stars" at bounding box center [514, 135] width 26 height 18
click at [424, 126] on input "4 Stars" at bounding box center [423, 126] width 0 height 0
click at [515, 138] on label "4 Stars" at bounding box center [514, 135] width 26 height 18
click at [424, 126] on input "4 Stars" at bounding box center [423, 126] width 0 height 0
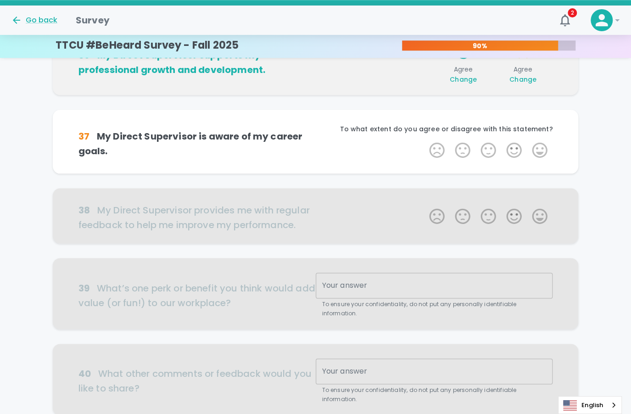
scroll to position [484, 0]
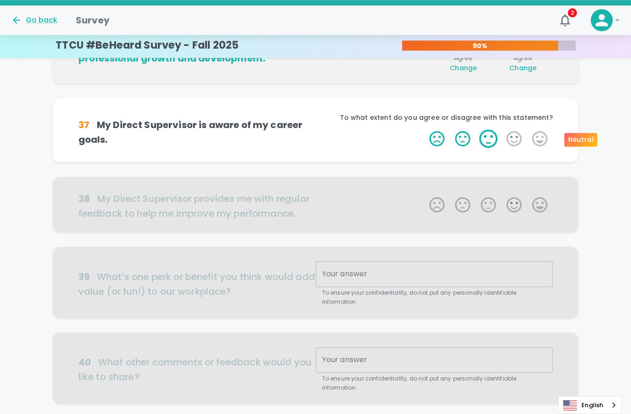
click at [484, 140] on label "3 Stars" at bounding box center [488, 138] width 26 height 18
click at [424, 129] on input "3 Stars" at bounding box center [423, 129] width 0 height 0
click at [484, 140] on label "3 Stars" at bounding box center [488, 138] width 26 height 18
click at [424, 129] on input "3 Stars" at bounding box center [423, 129] width 0 height 0
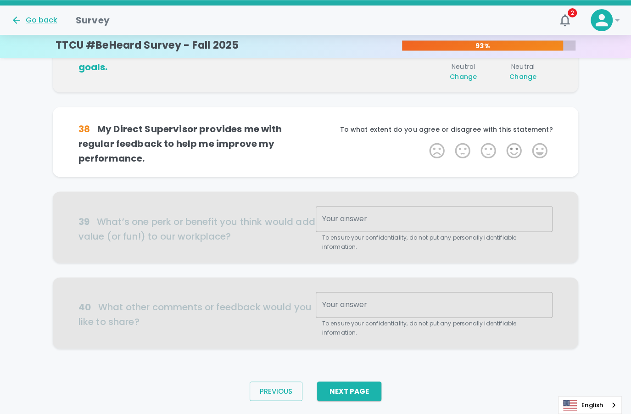
scroll to position [562, 0]
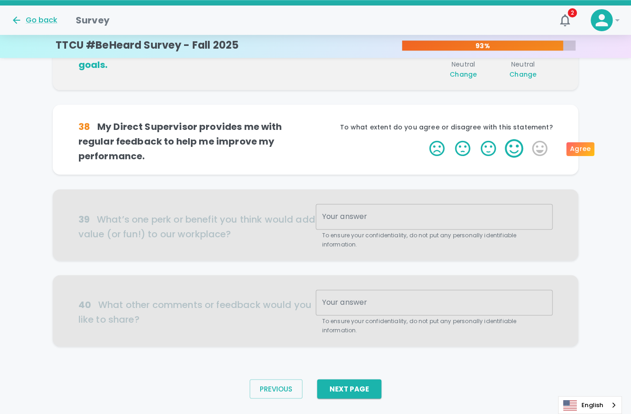
click at [514, 145] on label "4 Stars" at bounding box center [514, 148] width 26 height 18
click at [424, 139] on input "4 Stars" at bounding box center [423, 138] width 0 height 0
click at [514, 145] on label "4 Stars" at bounding box center [514, 148] width 26 height 18
click at [424, 139] on input "4 Stars" at bounding box center [423, 138] width 0 height 0
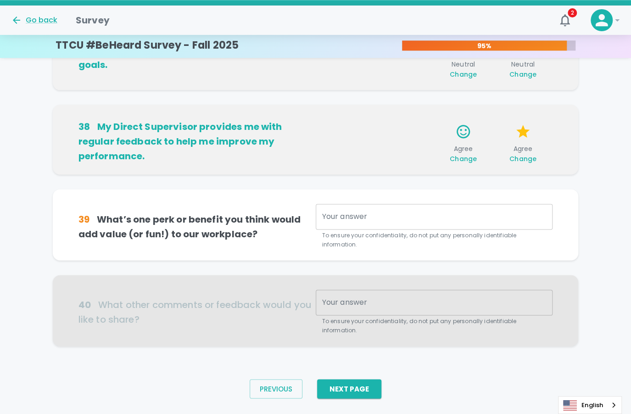
scroll to position [582, 0]
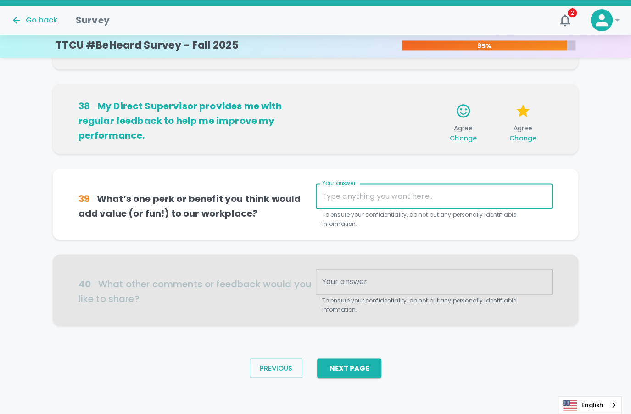
click at [371, 194] on textarea "Your answer" at bounding box center [434, 196] width 224 height 11
click at [347, 197] on div "Your answer x Your answer To ensure your confidentiality, do not put any person…" at bounding box center [434, 205] width 237 height 45
click at [433, 199] on textarea "Your answer" at bounding box center [434, 196] width 224 height 11
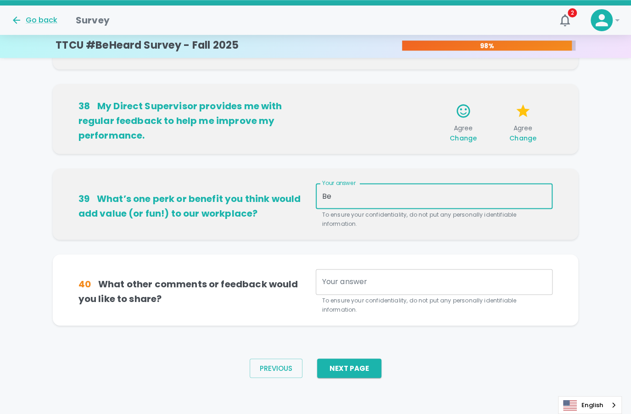
type textarea "B"
type textarea "Affordable benefits"
click at [428, 281] on textarea "Your answer" at bounding box center [434, 281] width 224 height 11
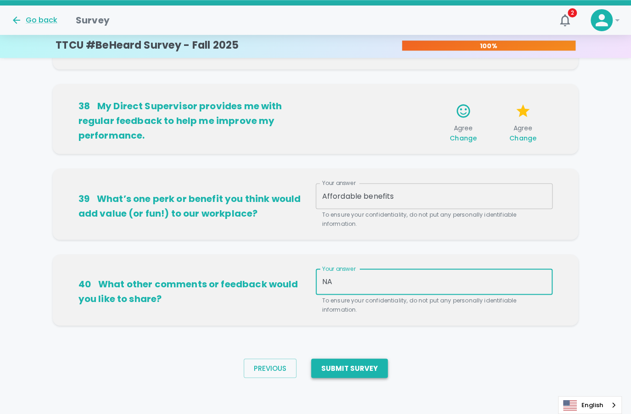
type textarea "NA"
click at [367, 372] on button "Submit Survey" at bounding box center [349, 367] width 77 height 19
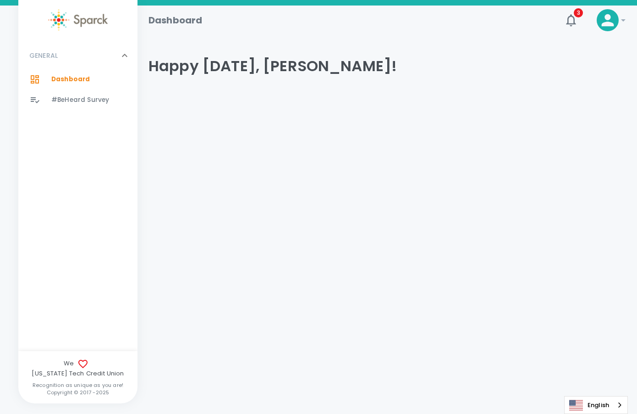
click at [619, 22] on icon at bounding box center [623, 20] width 11 height 11
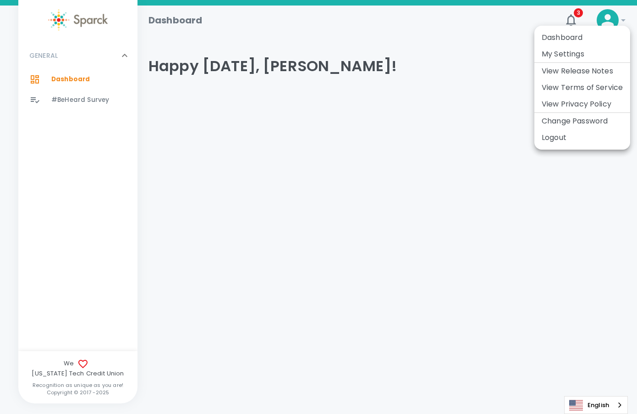
click at [563, 141] on li "Logout" at bounding box center [583, 137] width 96 height 17
